Goal: Task Accomplishment & Management: Use online tool/utility

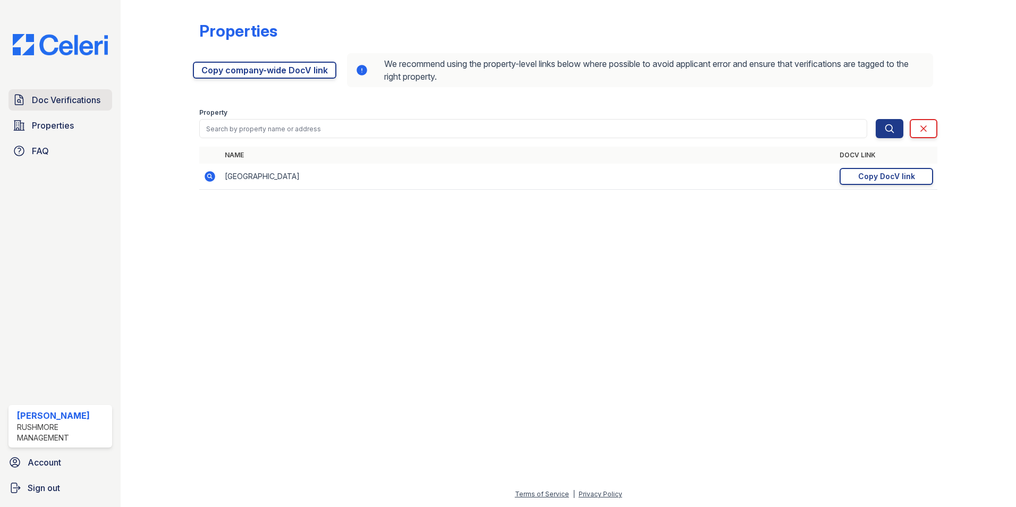
click at [55, 106] on span "Doc Verifications" at bounding box center [66, 100] width 69 height 13
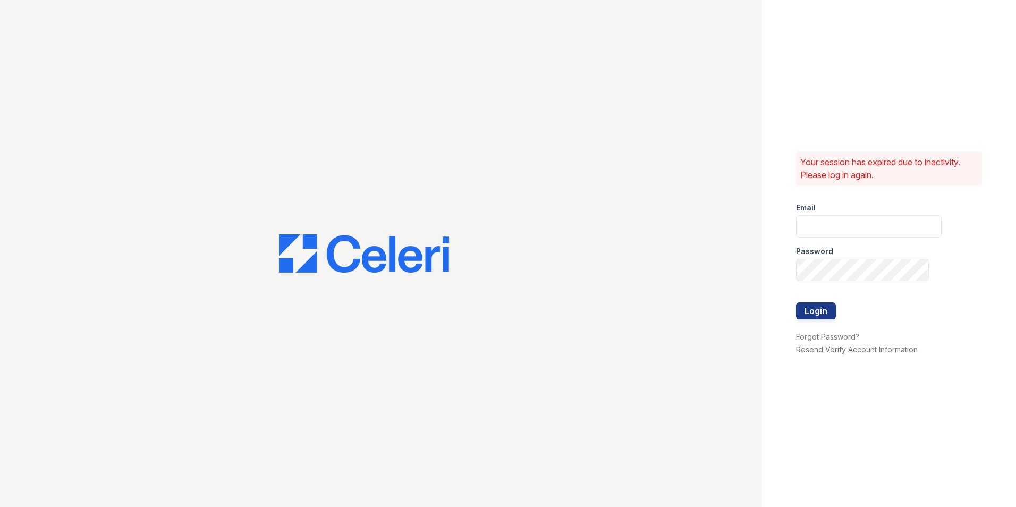
type input "creed@rushmoremgmt.com"
click at [821, 313] on button "Login" at bounding box center [816, 310] width 40 height 17
